Goal: Information Seeking & Learning: Find specific fact

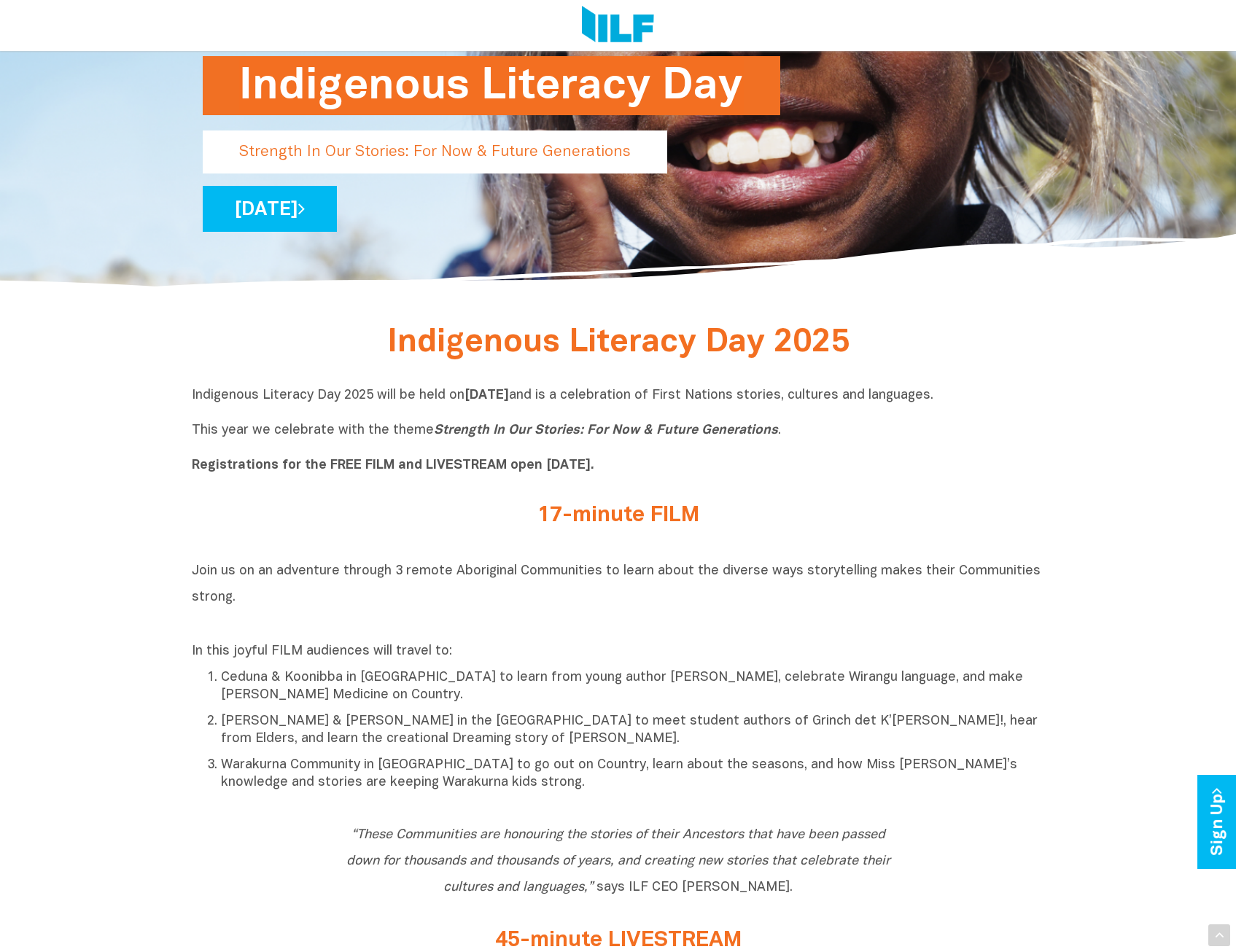
scroll to position [292, 0]
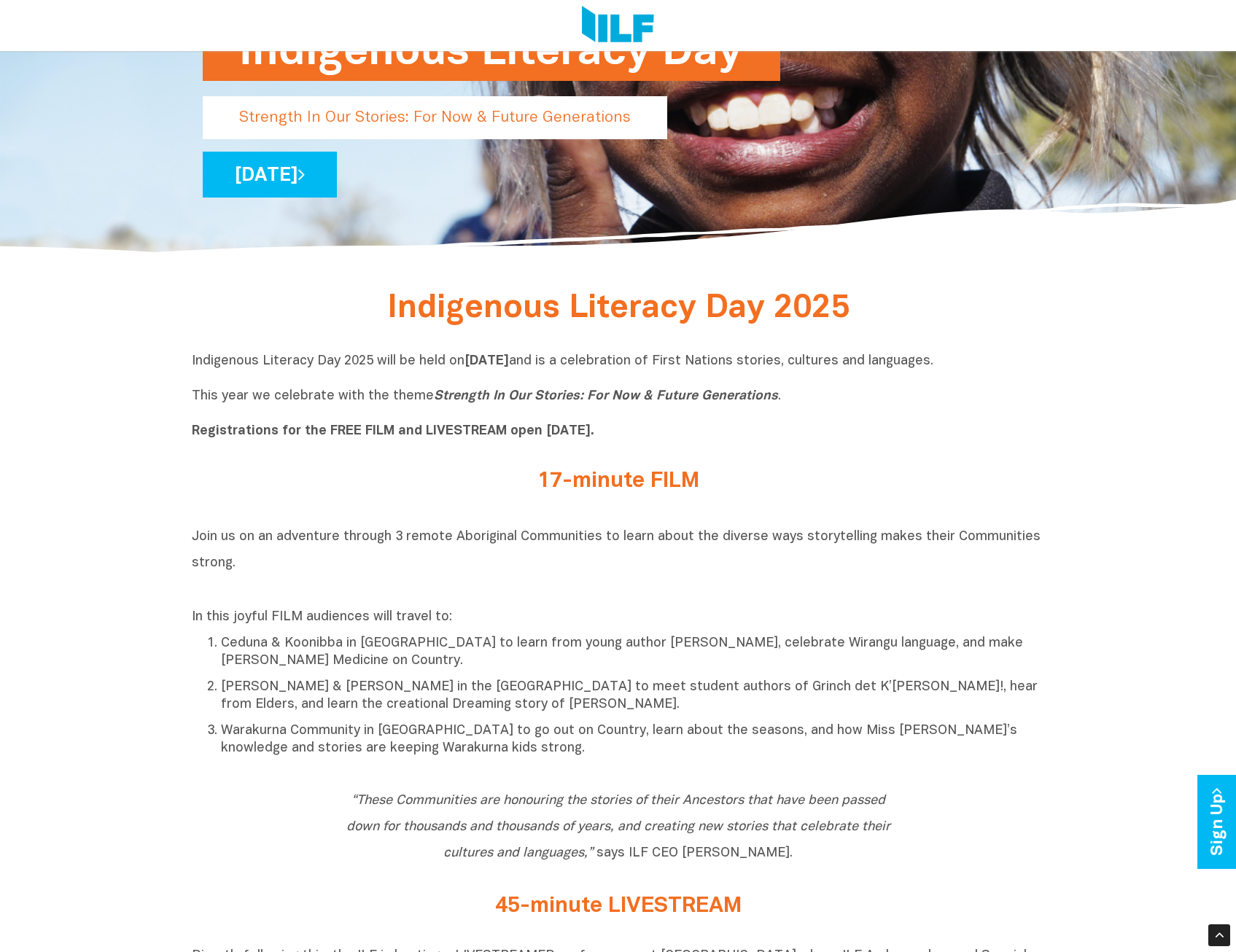
click at [221, 380] on p "Indigenous Literacy Day 2025 will be held [DATE][DATE] and is a celebration of …" at bounding box center [618, 397] width 853 height 88
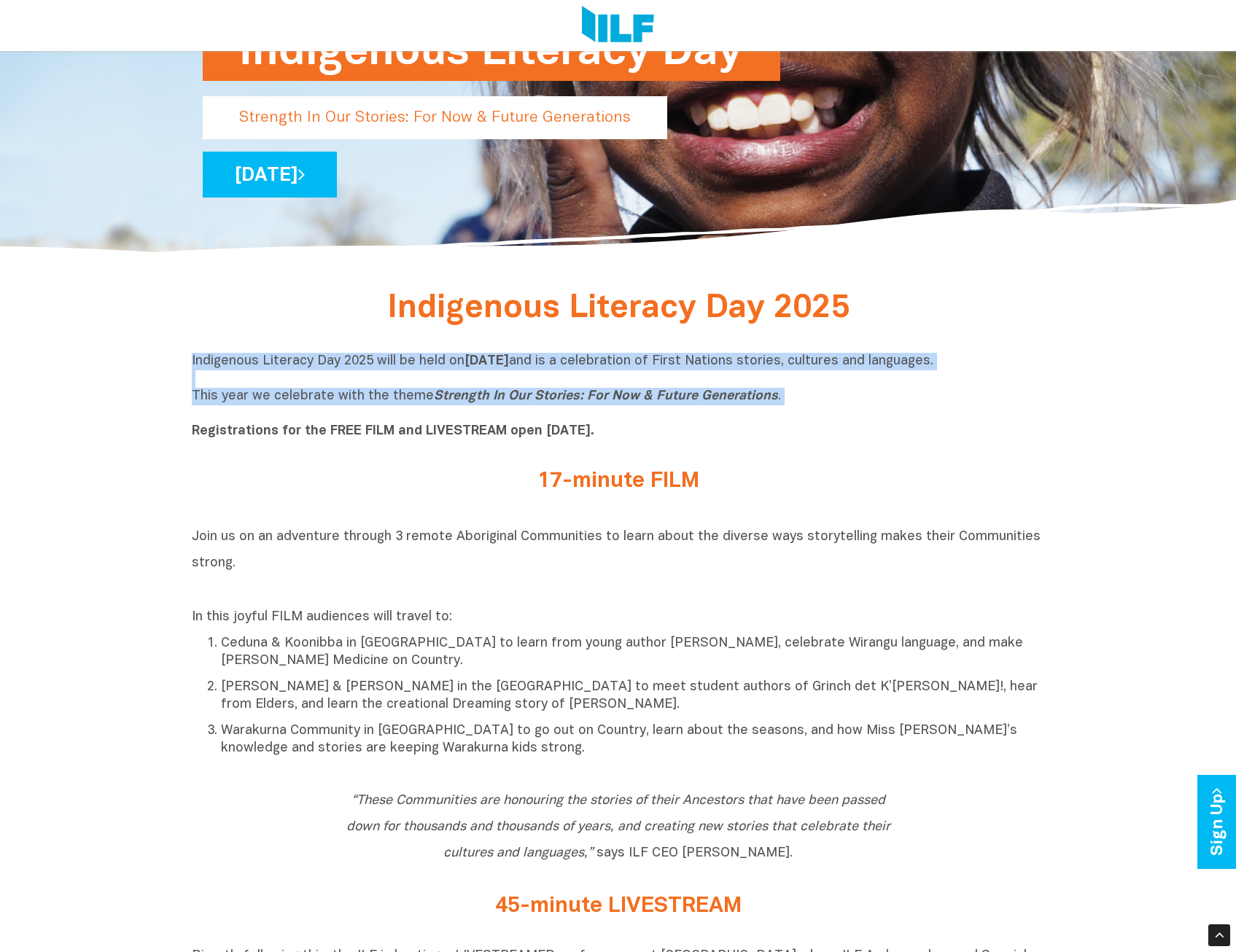
drag, startPoint x: 193, startPoint y: 364, endPoint x: 786, endPoint y: 408, distance: 594.6
click at [786, 408] on p "Indigenous Literacy Day 2025 will be held [DATE][DATE] and is a celebration of …" at bounding box center [618, 397] width 853 height 88
copy p "Indigenous Literacy Day 2025 will be held [DATE][DATE] and is a celebration of …"
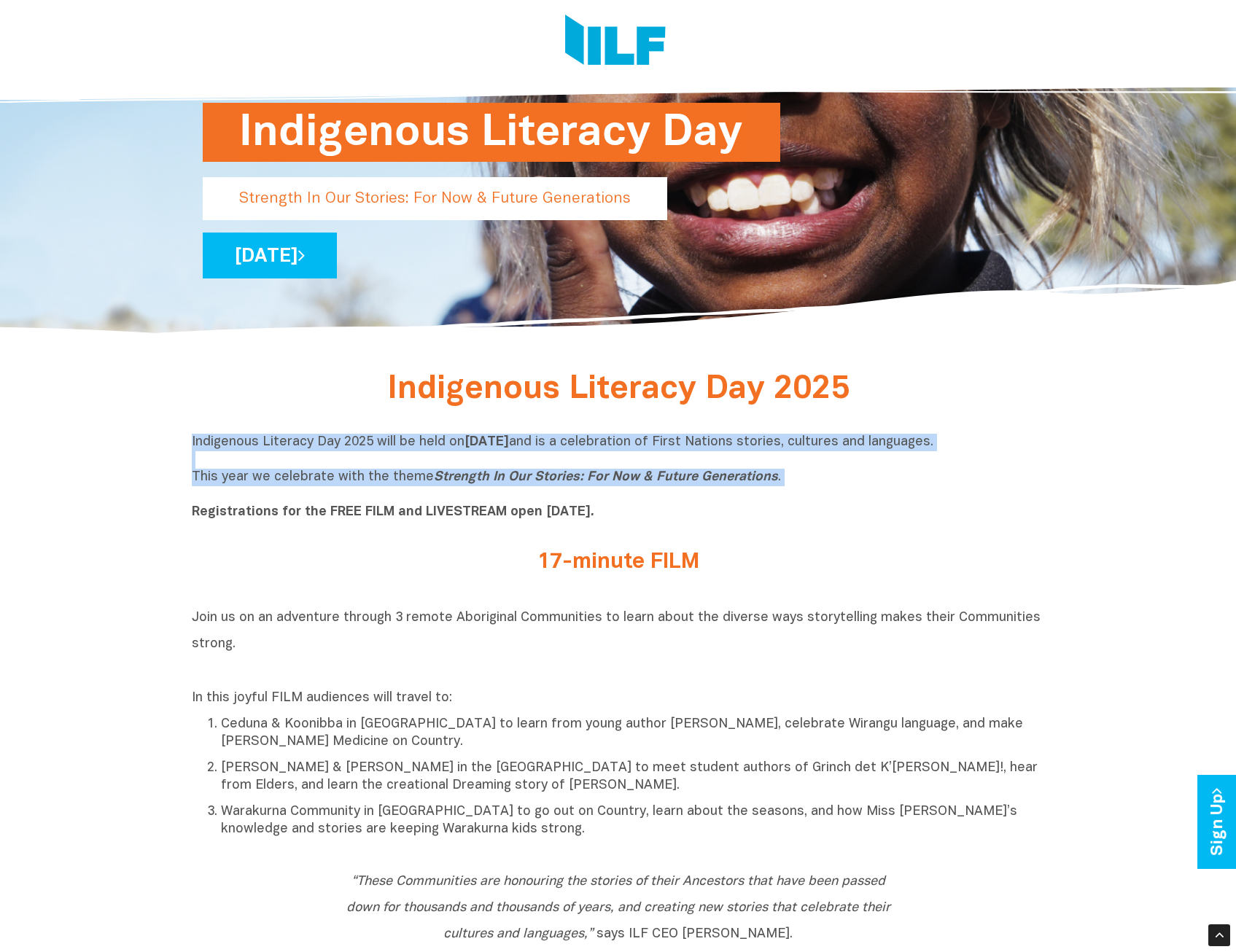
scroll to position [73, 0]
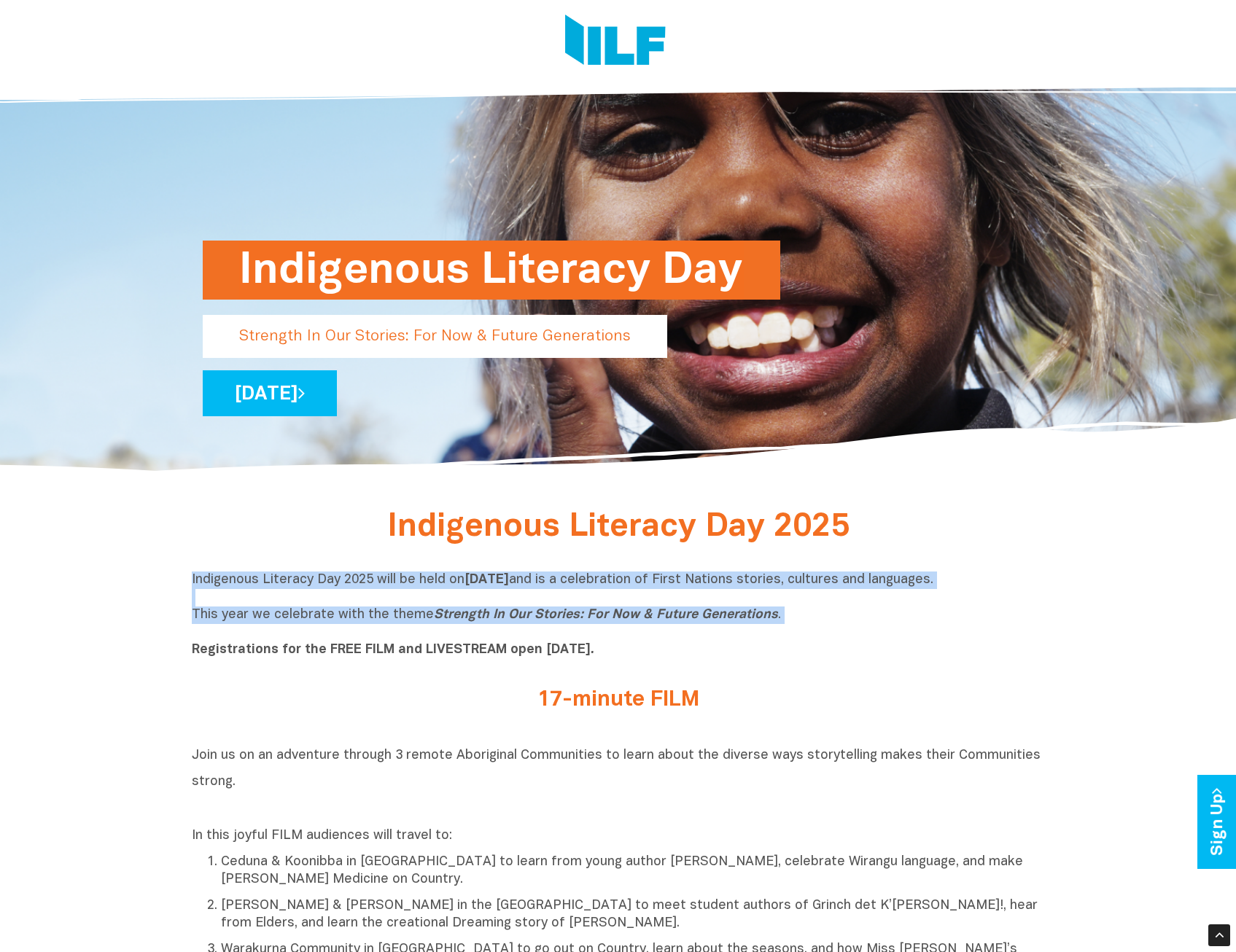
copy p "Indigenous Literacy Day 2025 will be held [DATE][DATE] and is a celebration of …"
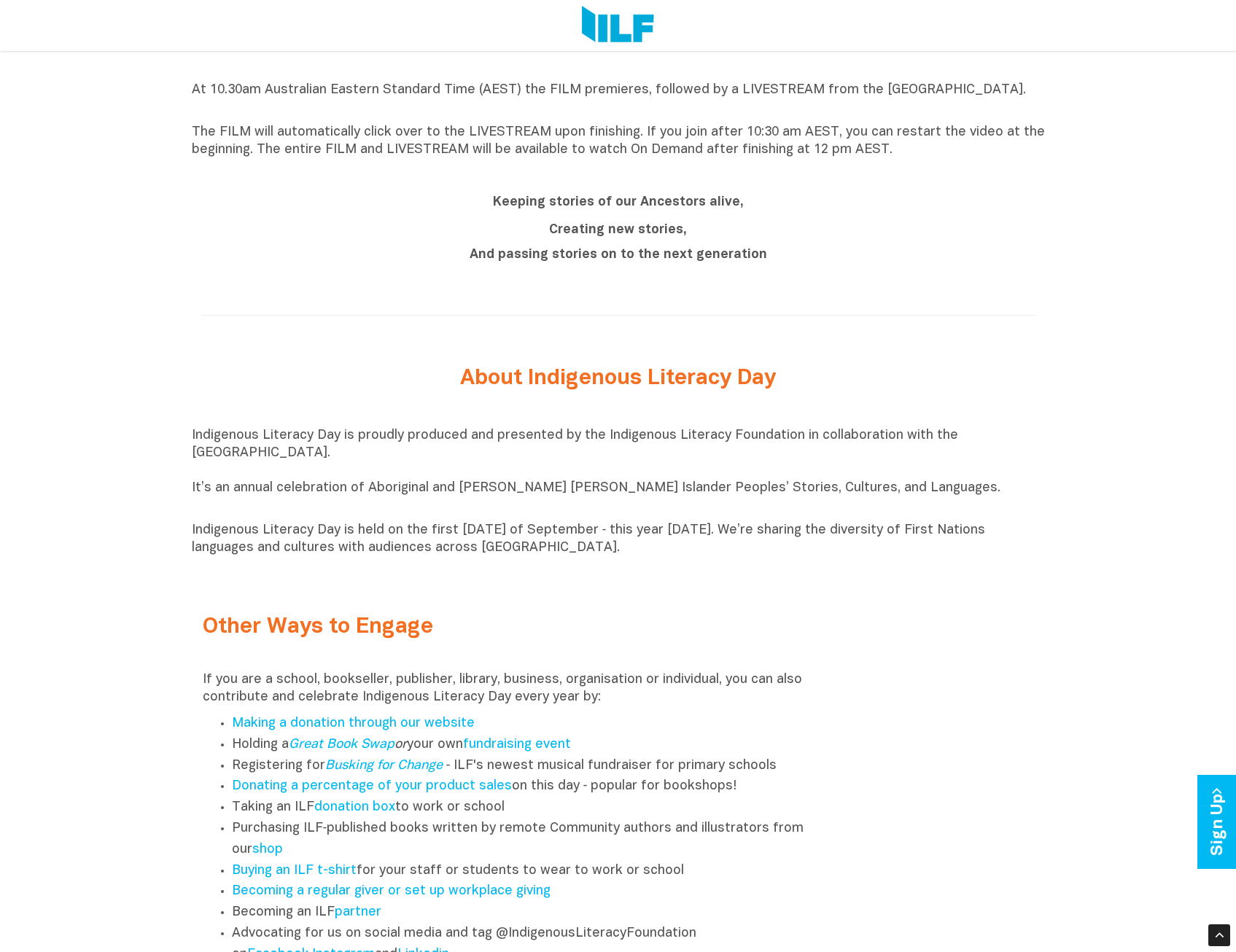
scroll to position [1166, 0]
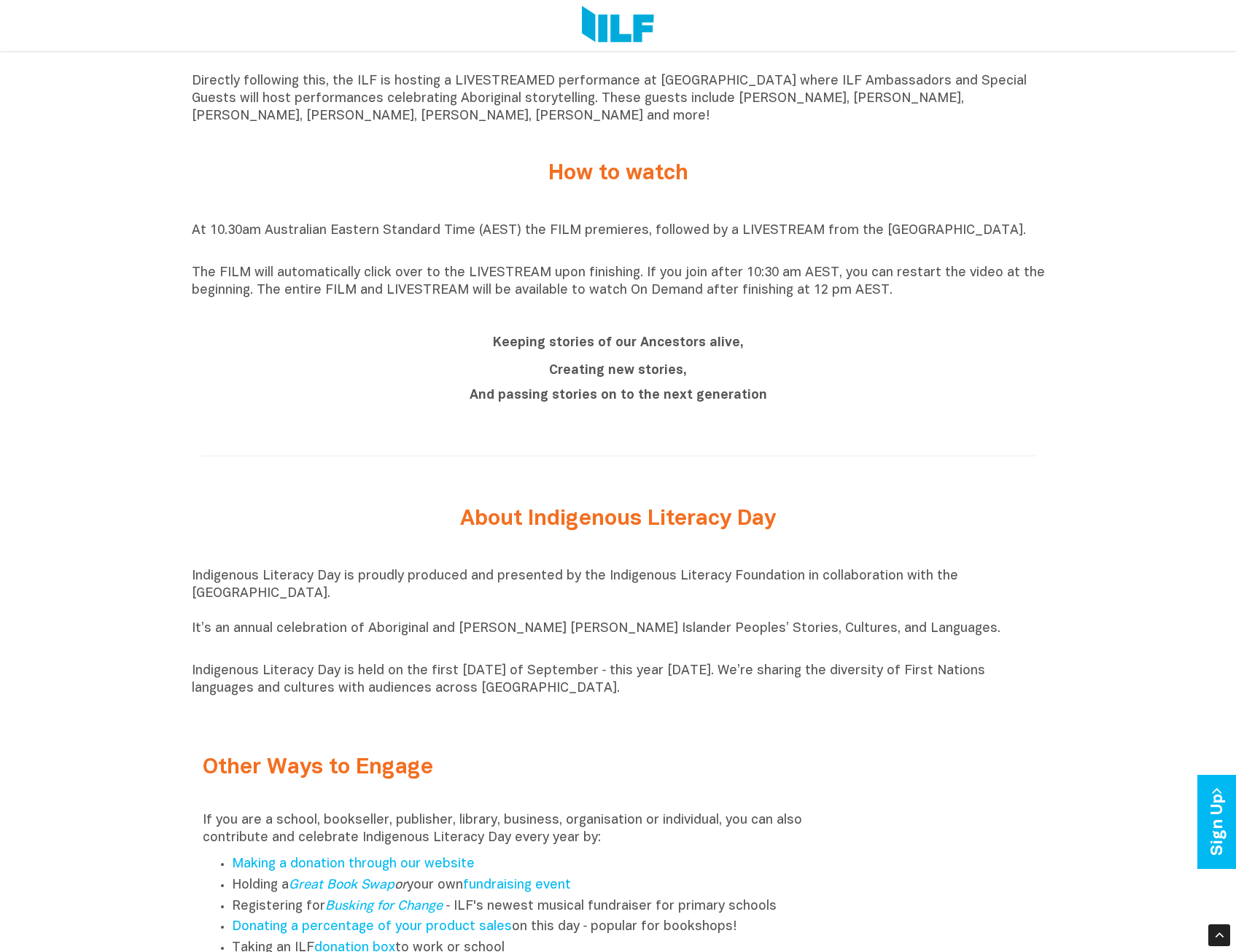
drag, startPoint x: 193, startPoint y: 583, endPoint x: 622, endPoint y: 699, distance: 444.4
click at [622, 698] on div "Indigenous Literacy Day is proudly produced and presented by the Indigenous Lit…" at bounding box center [618, 633] width 853 height 130
copy div "Indigenous Literacy Day is proudly produced and presented by the Indigenous Lit…"
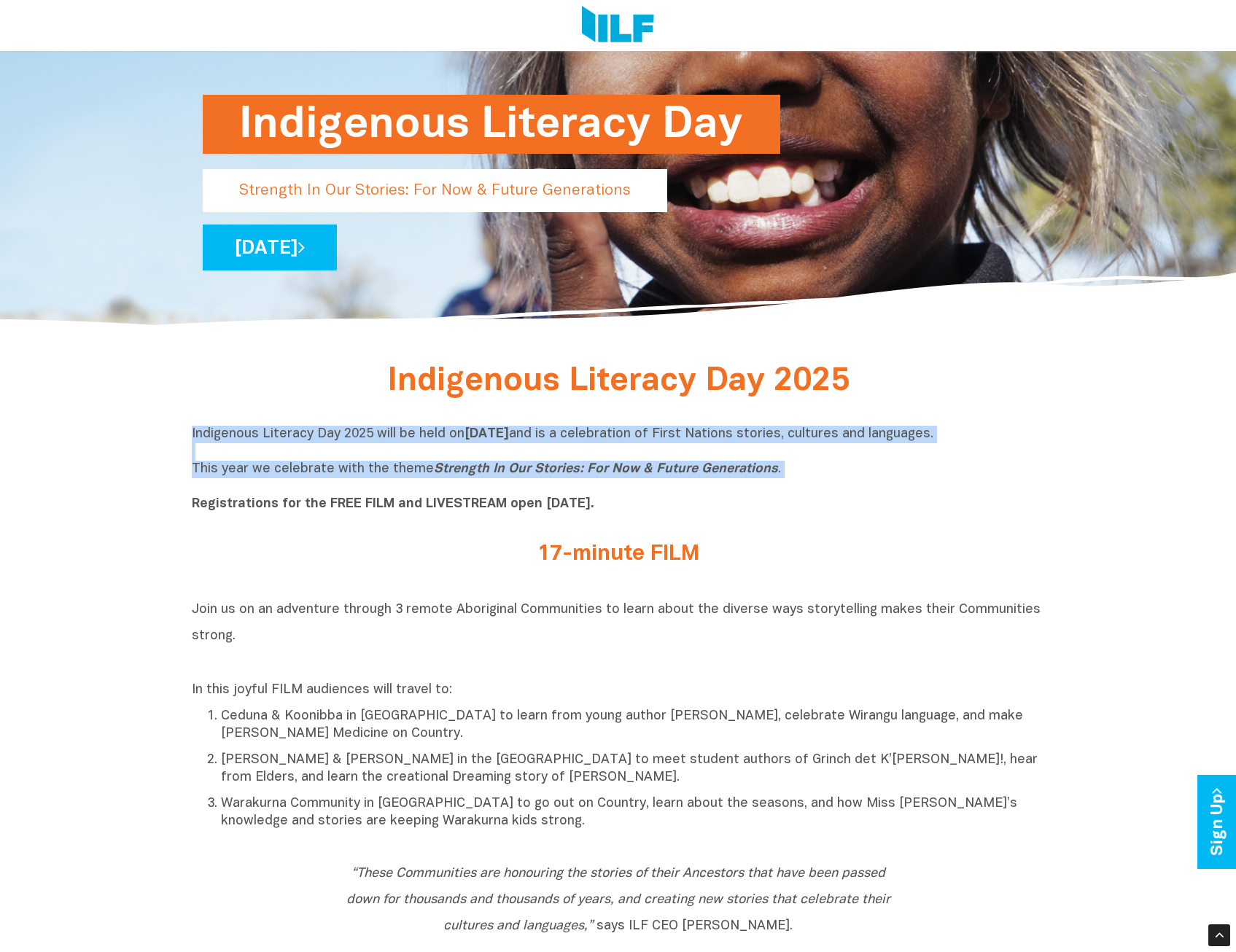
scroll to position [292, 0]
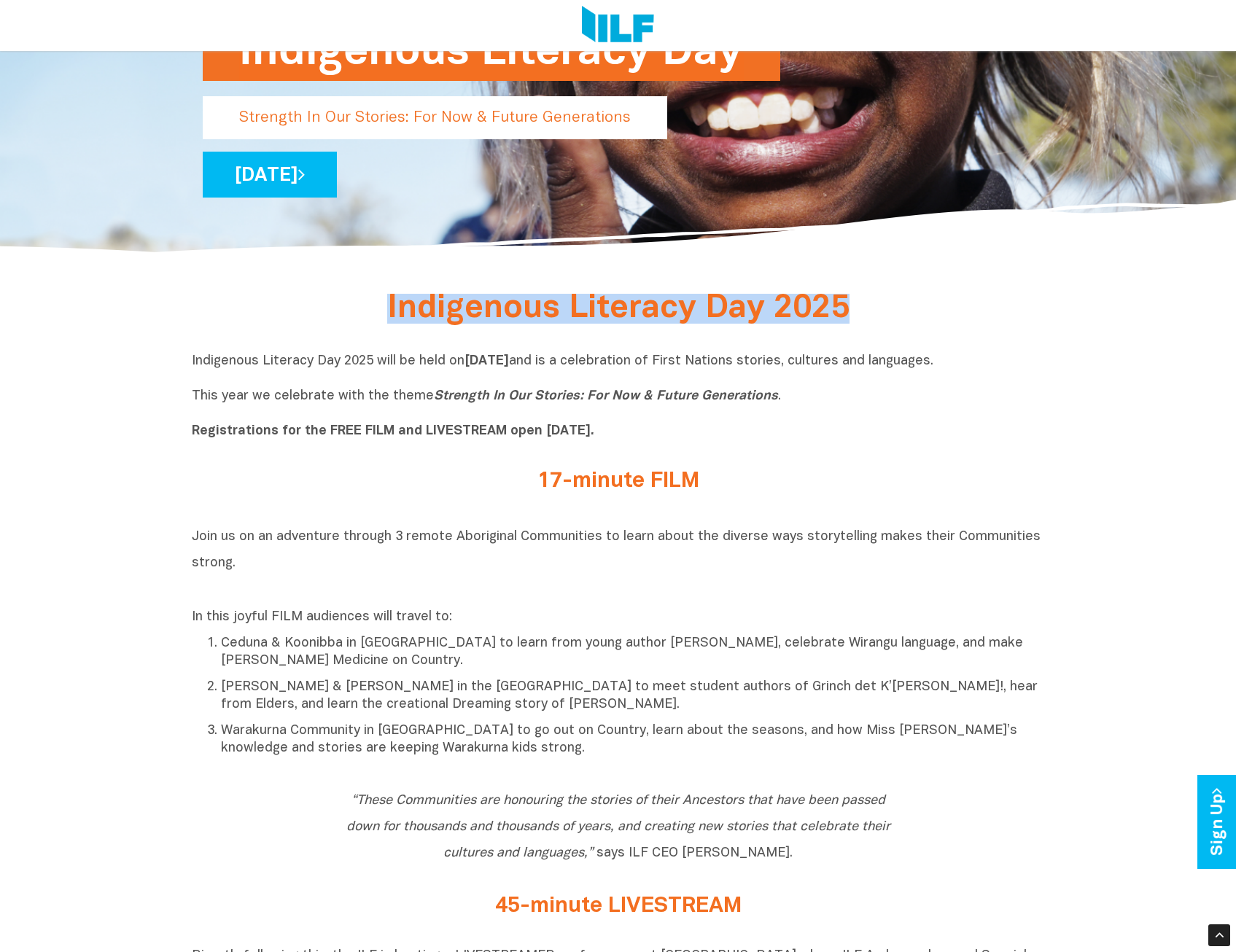
drag, startPoint x: 845, startPoint y: 317, endPoint x: 388, endPoint y: 308, distance: 457.1
click at [388, 308] on span "Indigenous Literacy Day 2025" at bounding box center [618, 309] width 463 height 30
copy span "Indigenous Literacy Day 2025"
